Goal: Information Seeking & Learning: Compare options

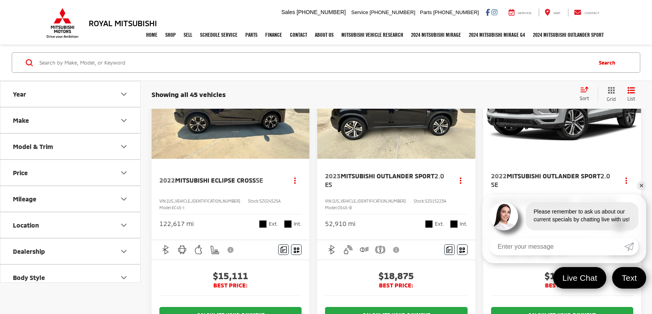
scroll to position [70, 0]
click at [131, 66] on input "Search by Make, Model, or Keyword" at bounding box center [315, 62] width 552 height 19
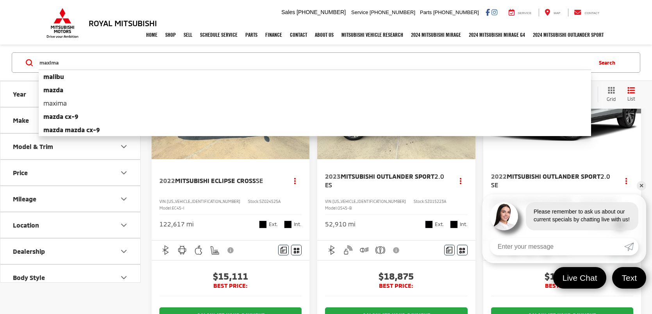
type input "maxima"
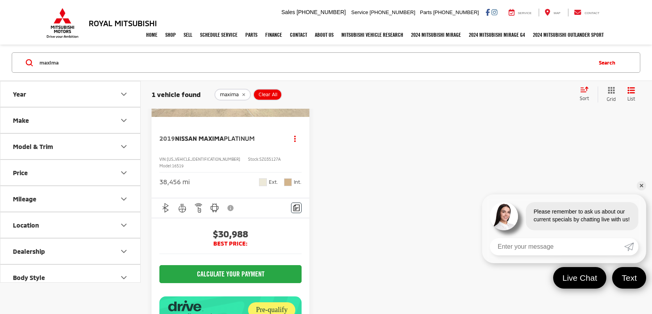
scroll to position [113, 0]
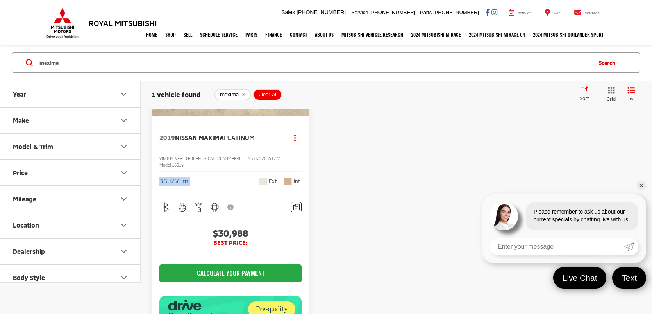
drag, startPoint x: 160, startPoint y: 173, endPoint x: 193, endPoint y: 173, distance: 32.4
click at [193, 173] on div "38,456 mi Ext. Int." at bounding box center [230, 178] width 142 height 14
click at [397, 202] on div "2019 Nissan Maxima Platinum Copy Link Share Print View Details VIN: 1N4AA6AV4KC…" at bounding box center [396, 184] width 489 height 374
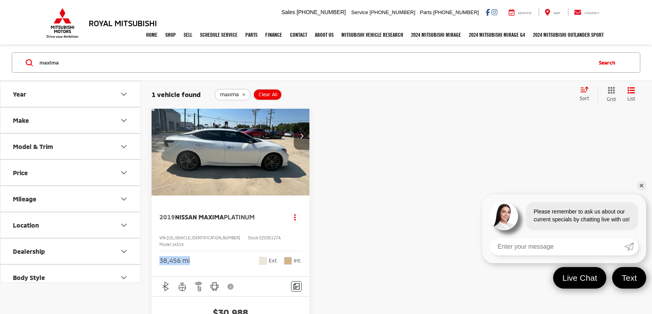
scroll to position [0, 0]
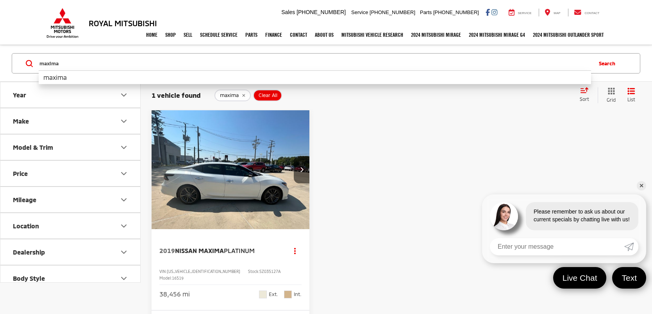
drag, startPoint x: 78, startPoint y: 64, endPoint x: 0, endPoint y: 48, distance: 79.3
click at [0, 48] on div "maxima maxima maxima Search" at bounding box center [326, 63] width 652 height 36
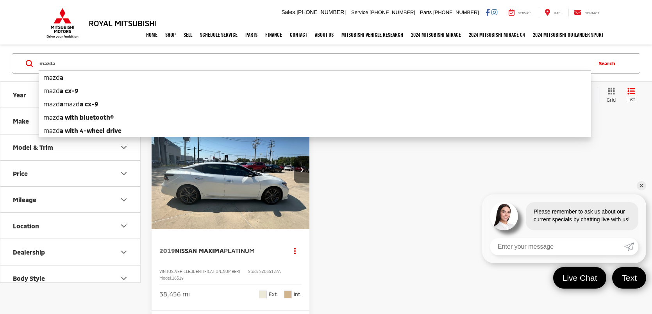
type input "mazda"
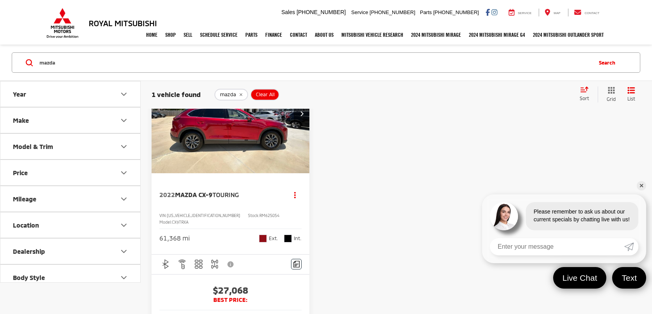
scroll to position [57, 0]
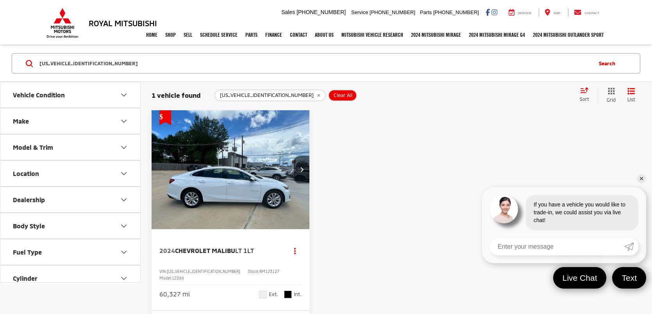
click at [263, 69] on input "[US_VEHICLE_IDENTIFICATION_NUMBER]" at bounding box center [315, 63] width 552 height 19
drag, startPoint x: 263, startPoint y: 70, endPoint x: 18, endPoint y: 65, distance: 245.0
click at [18, 65] on div "[US_VEHICLE_IDENTIFICATION_NUMBER] [US_VEHICLE_IDENTIFICATION_NUMBER] Search" at bounding box center [326, 63] width 629 height 20
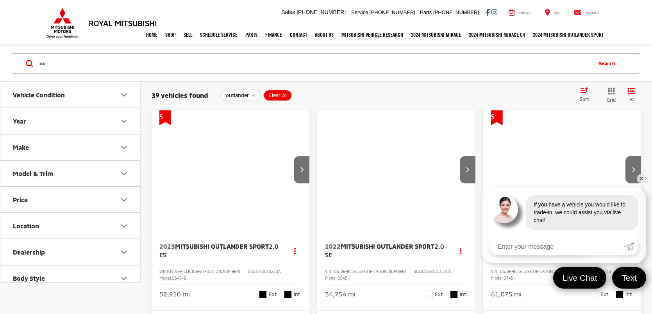
type input "o"
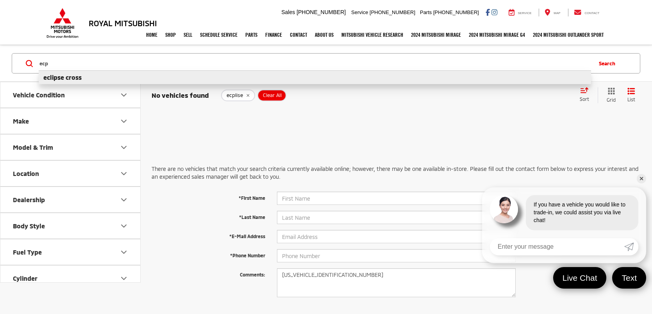
click at [66, 78] on b "eclipse cross" at bounding box center [62, 76] width 38 height 7
type input "eclipse cross"
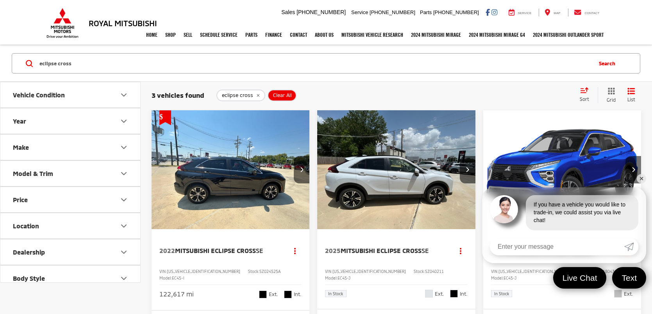
click at [642, 179] on link "✕" at bounding box center [641, 178] width 9 height 9
